Goal: Find specific page/section: Find specific page/section

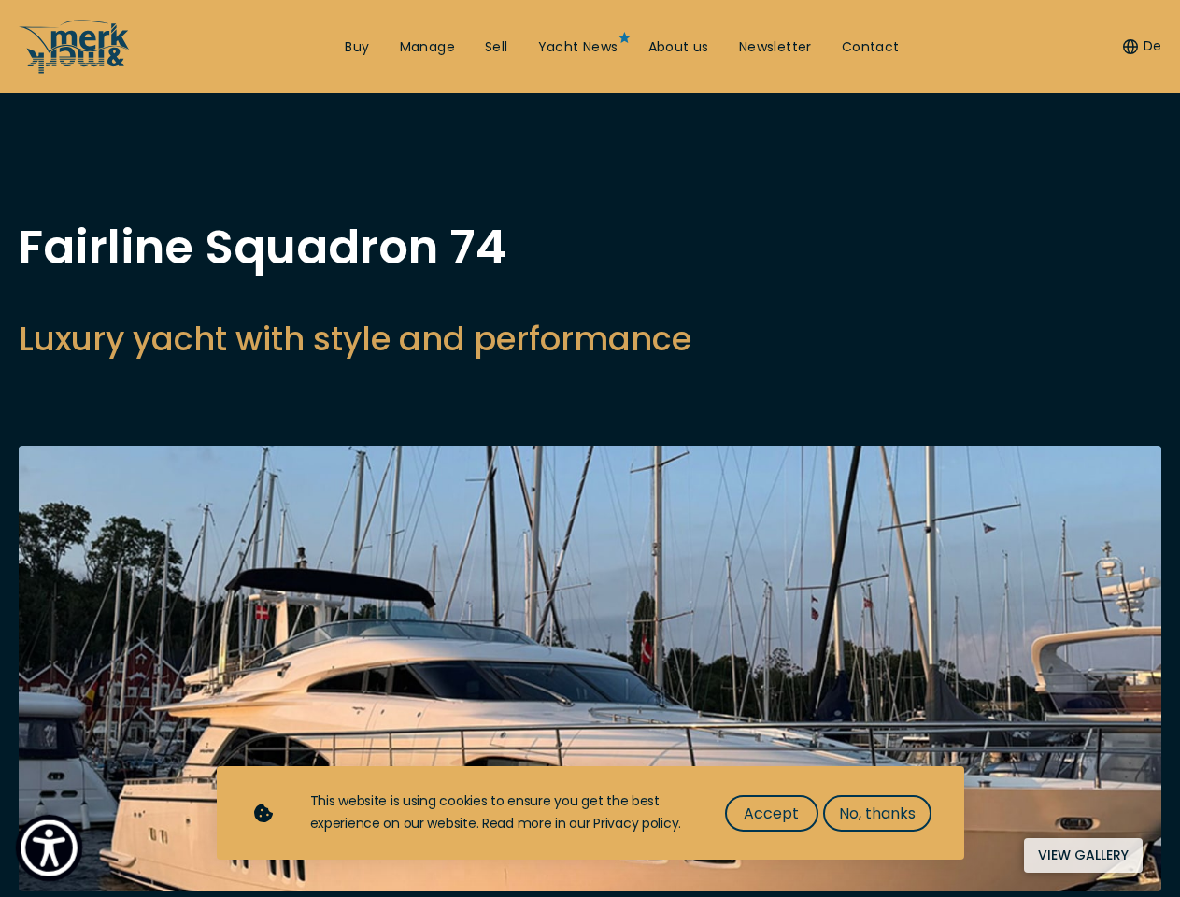
click at [49, 847] on img "Show Accessibility Preferences" at bounding box center [49, 847] width 57 height 57
click at [1140, 47] on button "De" at bounding box center [1142, 46] width 38 height 19
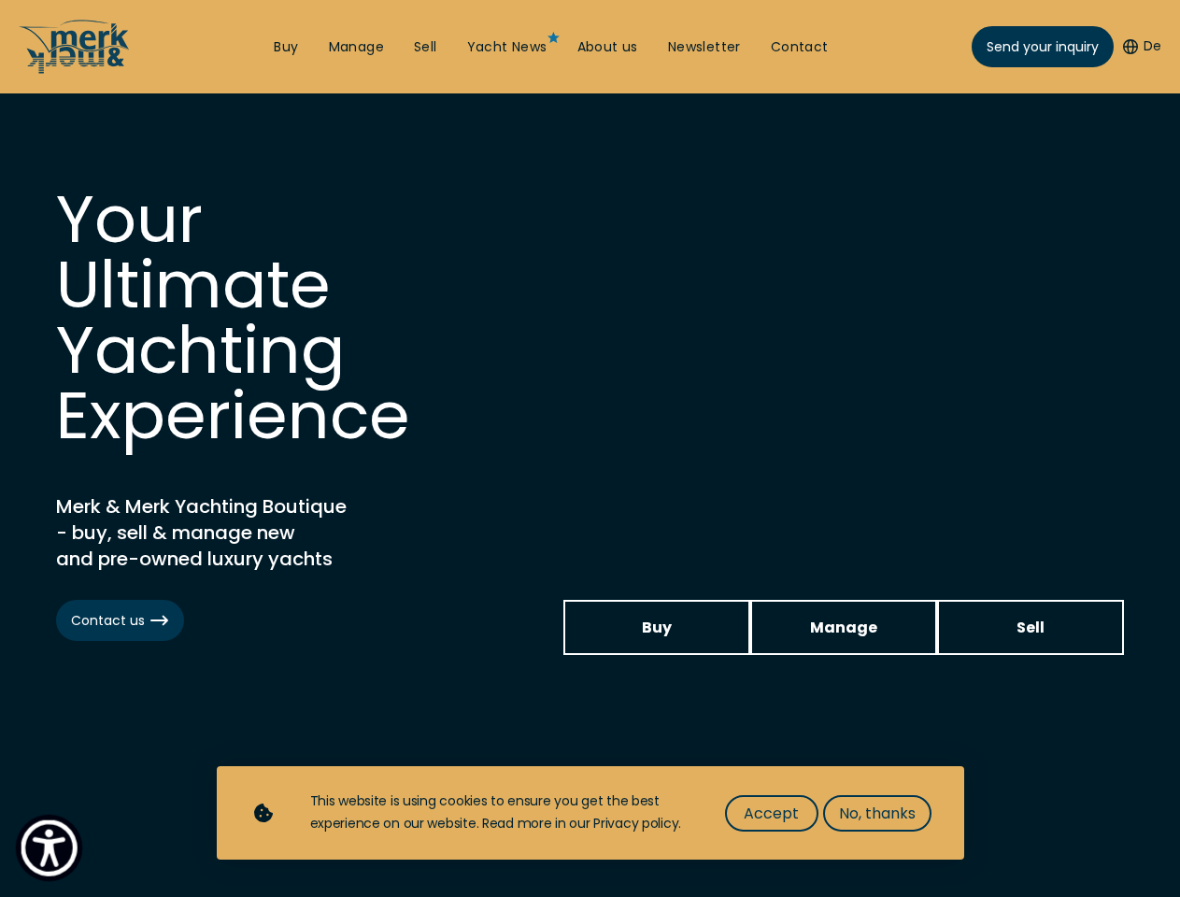
click at [49, 847] on img "Show Accessibility Preferences" at bounding box center [49, 847] width 57 height 57
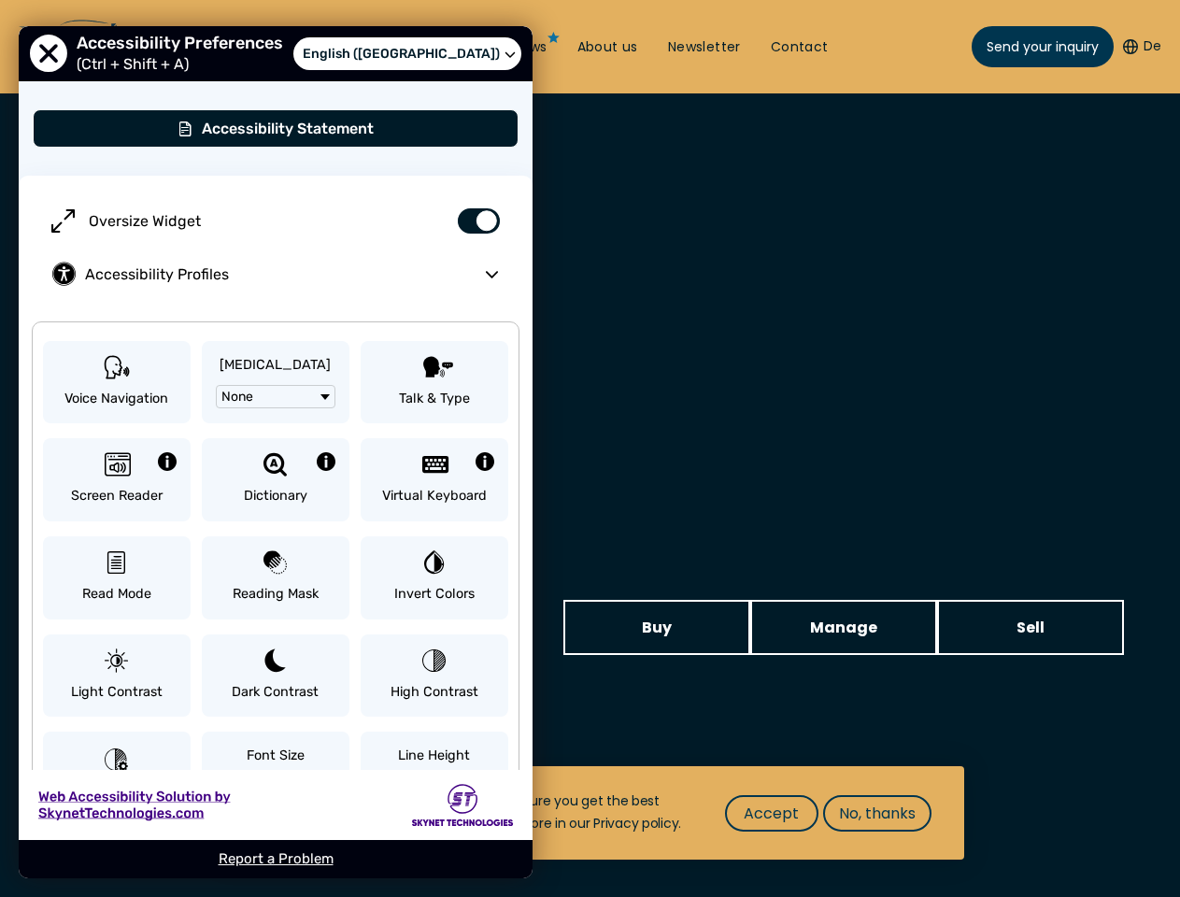
click at [1140, 47] on button "De" at bounding box center [1142, 46] width 38 height 19
